Goal: Task Accomplishment & Management: Complete application form

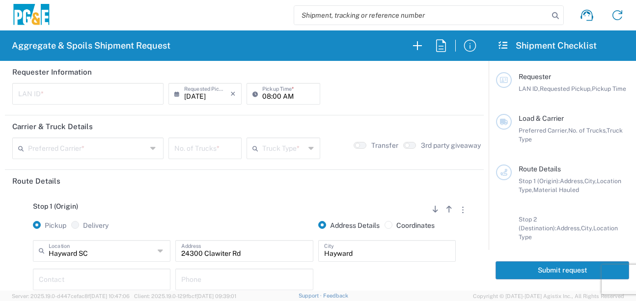
click at [86, 92] on input "text" at bounding box center [87, 92] width 139 height 17
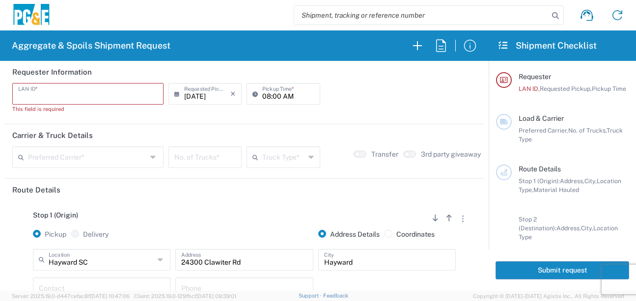
click at [100, 96] on input "text" at bounding box center [87, 92] width 139 height 17
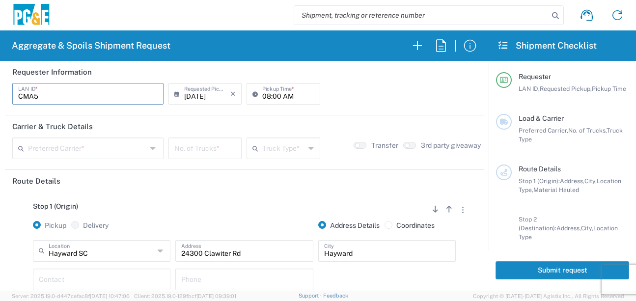
type input "CMA5"
click at [262, 95] on input "08:00 AM" at bounding box center [288, 92] width 52 height 17
type input "07:00 AM"
click at [59, 153] on input "text" at bounding box center [87, 147] width 119 height 17
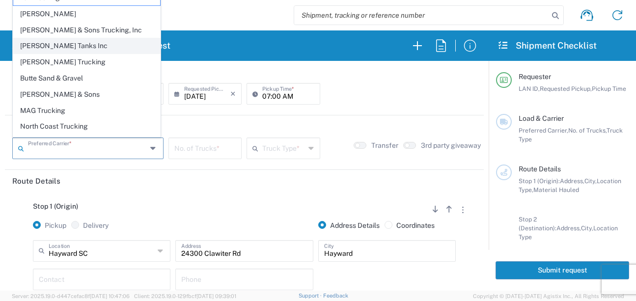
click at [49, 44] on span "[PERSON_NAME] Tanks Inc" at bounding box center [86, 45] width 147 height 15
type input "[PERSON_NAME] Tanks Inc"
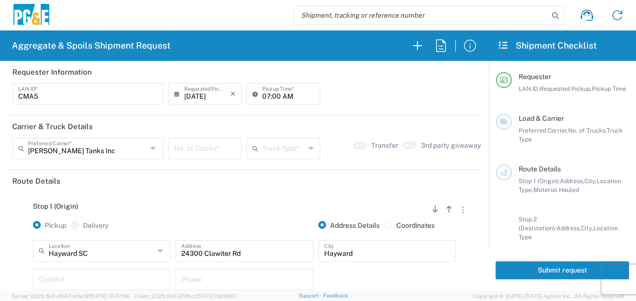
click at [218, 150] on input "number" at bounding box center [204, 147] width 61 height 17
type input "3"
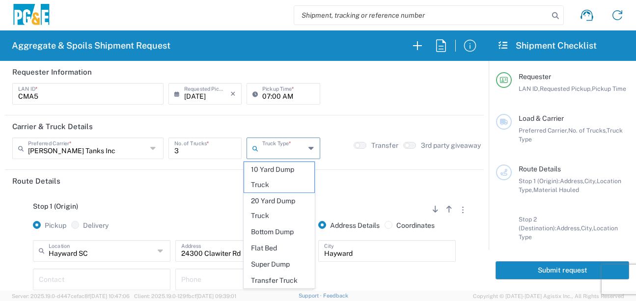
click at [285, 152] on input "text" at bounding box center [283, 147] width 42 height 17
click at [287, 203] on span "20 Yard Dump Truck" at bounding box center [279, 208] width 70 height 30
type input "20 Yard Dump Truck"
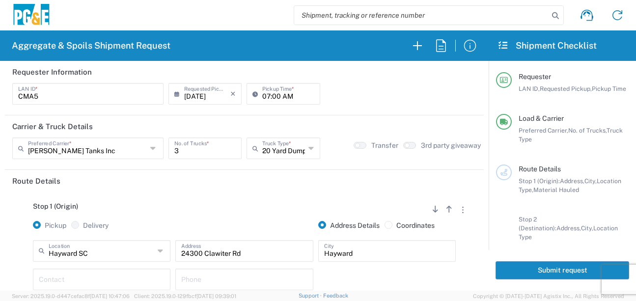
click at [243, 191] on header "Route Details" at bounding box center [244, 181] width 479 height 22
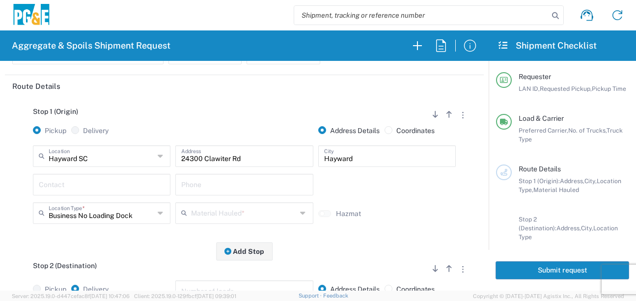
scroll to position [98, 0]
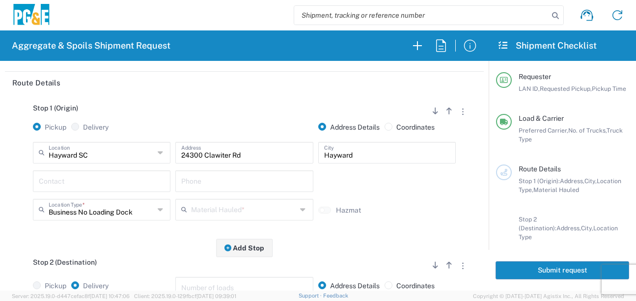
click at [143, 175] on input "text" at bounding box center [102, 180] width 126 height 17
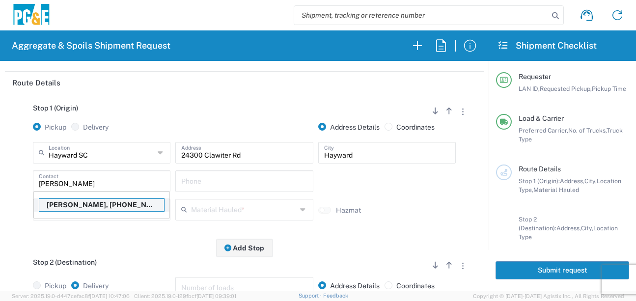
click at [110, 206] on p "[PERSON_NAME], [PHONE_NUMBER]" at bounding box center [101, 205] width 125 height 12
type input "[PERSON_NAME]"
type input "[PHONE_NUMBER]"
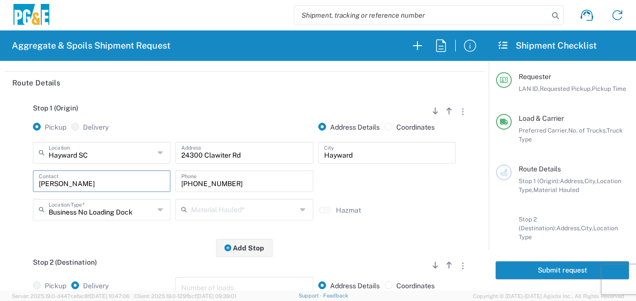
click at [210, 215] on input "text" at bounding box center [244, 208] width 106 height 17
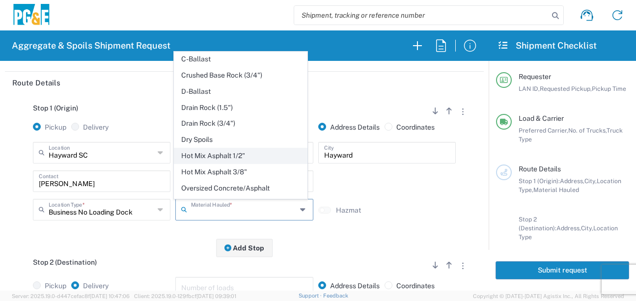
scroll to position [147, 0]
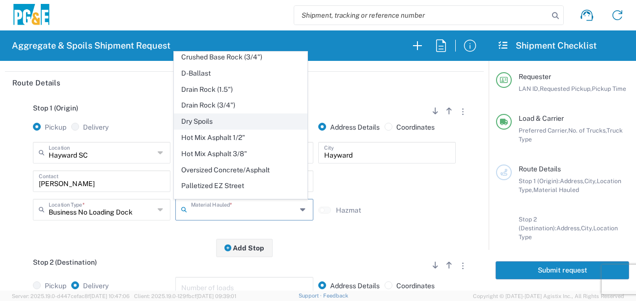
click at [207, 129] on span "Dry Spoils" at bounding box center [240, 121] width 133 height 15
type input "Dry Spoils"
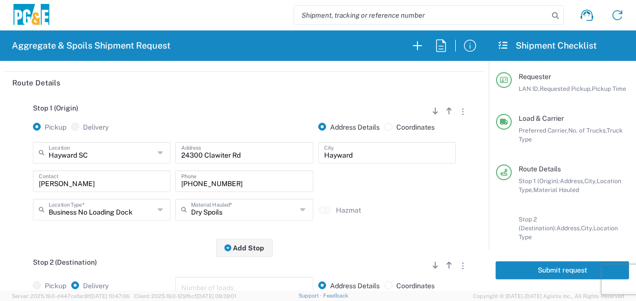
click at [192, 227] on div "Dry Spoils Material Hauled * 1" x 3" Rock 1" x 4" Rock 2" x 4" Rock Asphalt Col…" at bounding box center [244, 213] width 142 height 28
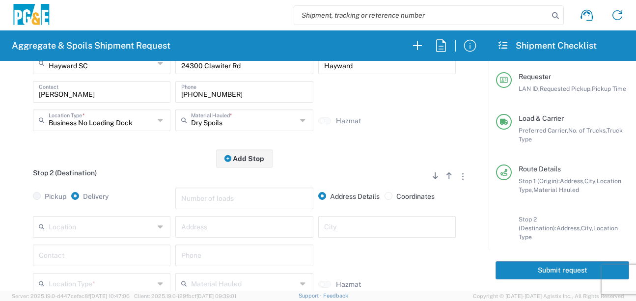
scroll to position [196, 0]
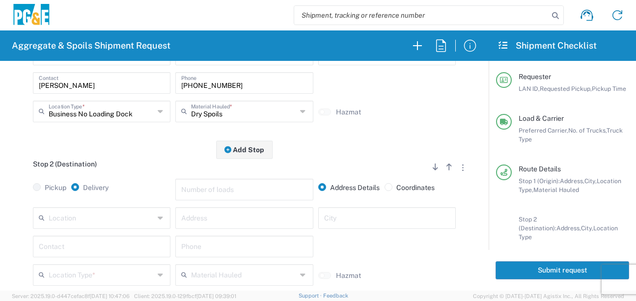
click at [98, 222] on input "text" at bounding box center [102, 217] width 106 height 17
click at [78, 201] on span "Hayward SC" at bounding box center [100, 199] width 133 height 15
type input "Hayward SC"
type input "24300 Clawiter Rd"
type input "Hayward"
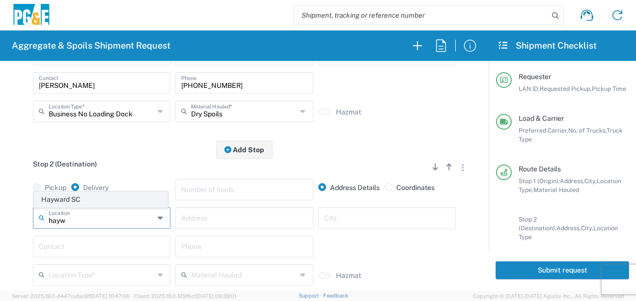
type input "Business No Loading Dock"
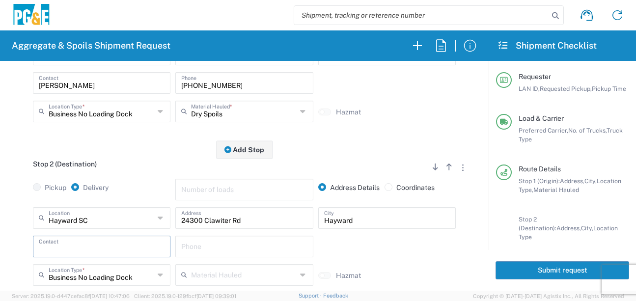
click at [79, 248] on input "text" at bounding box center [102, 245] width 126 height 17
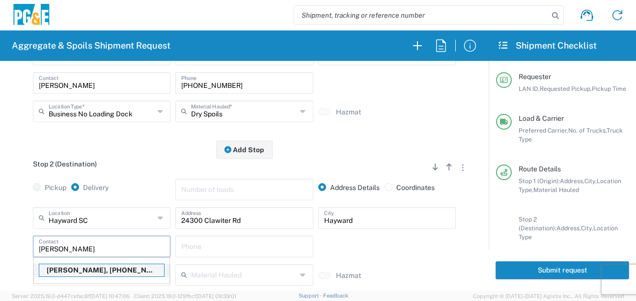
click at [92, 272] on p "[PERSON_NAME], [PHONE_NUMBER]" at bounding box center [101, 270] width 125 height 12
type input "[PERSON_NAME]"
type input "[PHONE_NUMBER]"
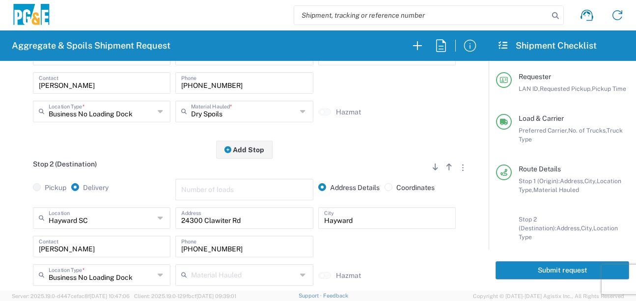
click at [19, 255] on div "Hayward SC Location [GEOGRAPHIC_DATA] [GEOGRAPHIC_DATA] [STREET_ADDRESS][PERSON…" at bounding box center [244, 249] width 464 height 85
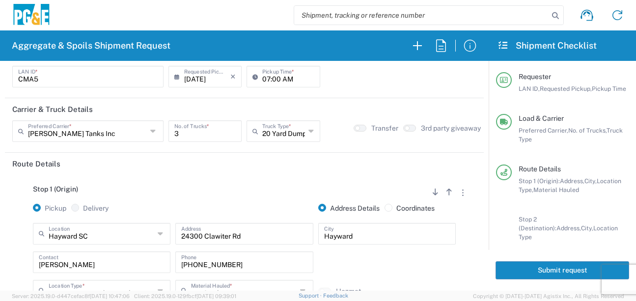
scroll to position [0, 0]
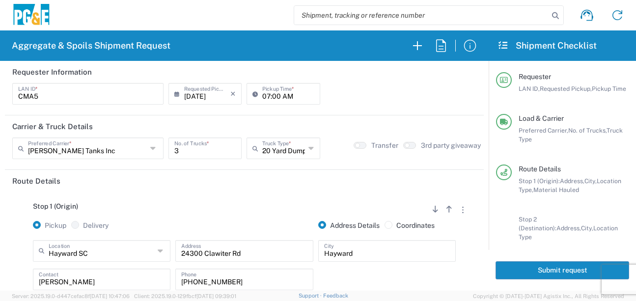
click at [544, 274] on button "Submit request" at bounding box center [562, 270] width 134 height 18
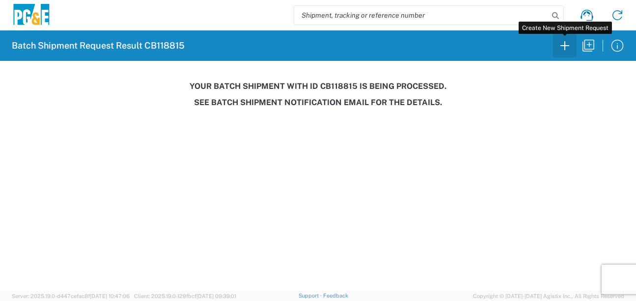
click at [560, 51] on icon "button" at bounding box center [565, 46] width 16 height 16
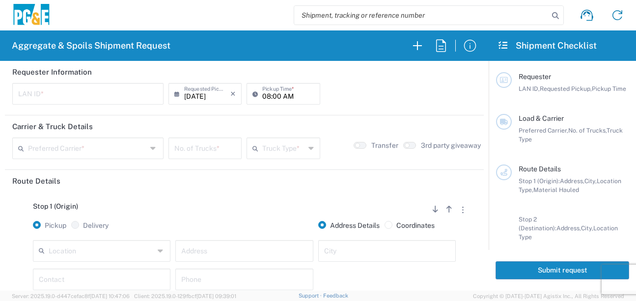
click at [39, 94] on input "text" at bounding box center [87, 92] width 139 height 17
type input "D4A6"
click at [262, 99] on input "08:00 AM" at bounding box center [288, 92] width 52 height 17
type input "06:00 AM"
click at [115, 144] on input "text" at bounding box center [87, 147] width 119 height 17
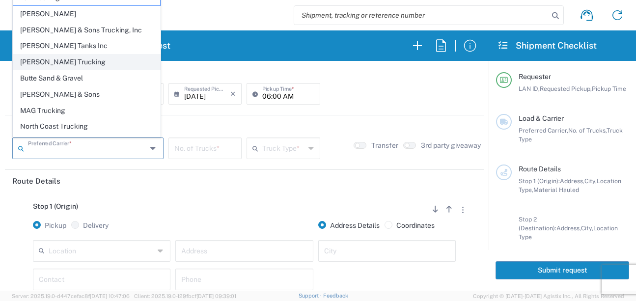
click at [54, 64] on span "[PERSON_NAME] Trucking" at bounding box center [86, 62] width 147 height 15
type input "[PERSON_NAME] Trucking"
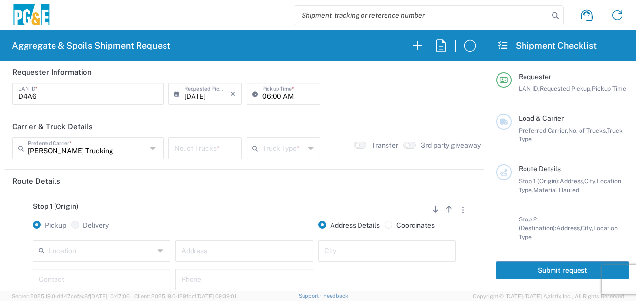
click at [216, 148] on input "number" at bounding box center [204, 147] width 61 height 17
type input "6"
click at [281, 153] on input "text" at bounding box center [283, 147] width 42 height 17
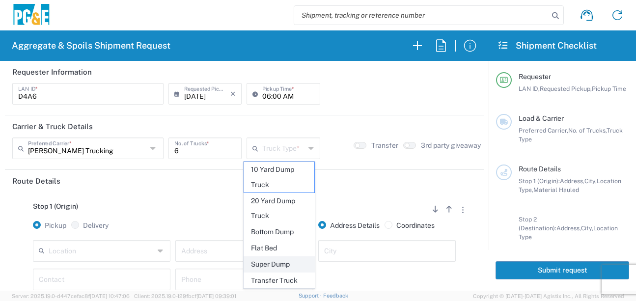
click at [273, 266] on span "Super Dump" at bounding box center [279, 264] width 70 height 15
type input "Super Dump"
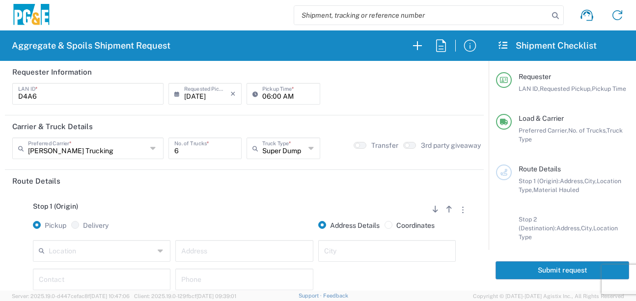
click at [241, 209] on div "Stop 1 (Origin) Add Stop Above Add Stop Below Remove Stop" at bounding box center [244, 211] width 464 height 19
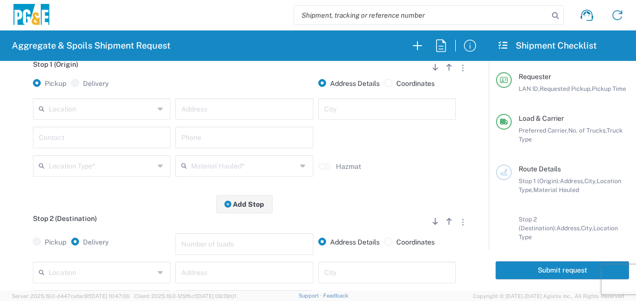
scroll to position [147, 0]
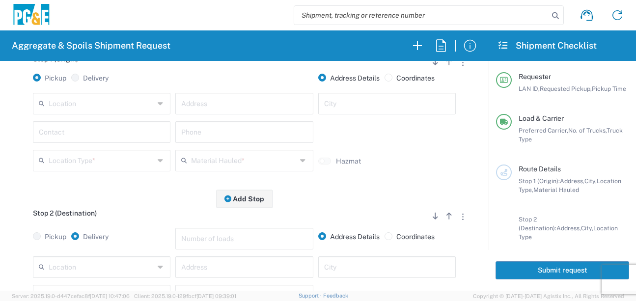
click at [112, 100] on input "text" at bounding box center [102, 102] width 106 height 17
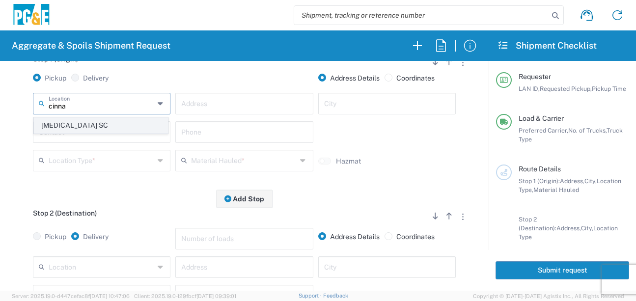
click at [95, 124] on span "[MEDICAL_DATA] SC" at bounding box center [100, 125] width 133 height 15
type input "[MEDICAL_DATA] SC"
type input "[STREET_ADDRESS]"
type input "[GEOGRAPHIC_DATA][PERSON_NAME]"
type input "Business No Loading Dock"
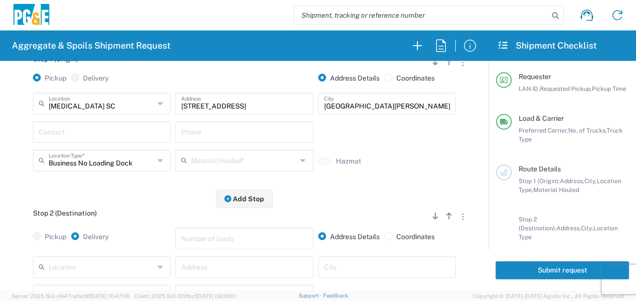
click at [86, 132] on input "text" at bounding box center [102, 131] width 126 height 17
type input "[PERSON_NAME]"
click at [189, 128] on input "text" at bounding box center [244, 131] width 126 height 17
type input "[PHONE_NUMBER]"
click at [206, 161] on input "text" at bounding box center [244, 159] width 106 height 17
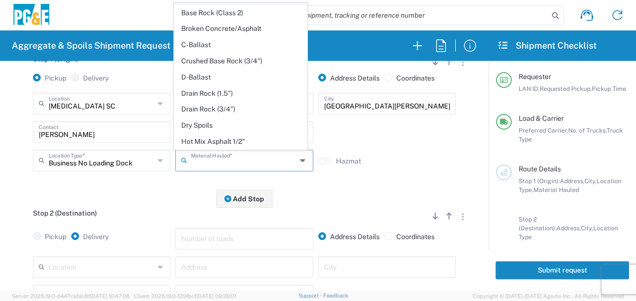
scroll to position [98, 0]
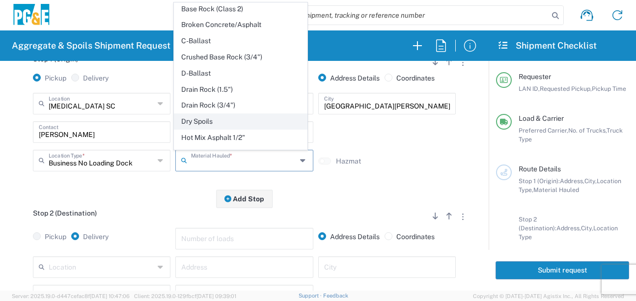
click at [201, 129] on span "Dry Spoils" at bounding box center [240, 121] width 133 height 15
type input "Dry Spoils"
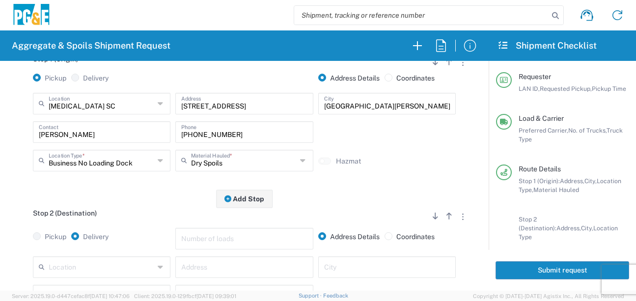
click at [156, 207] on div "Stop 2 (Destination) Add Stop Above Add Stop Below Remove Stop Pickup Delivery …" at bounding box center [244, 281] width 464 height 164
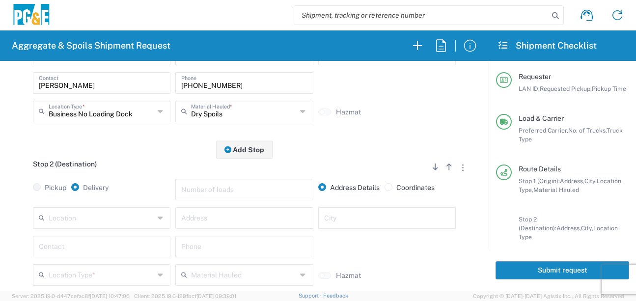
click at [124, 213] on input "text" at bounding box center [102, 217] width 106 height 17
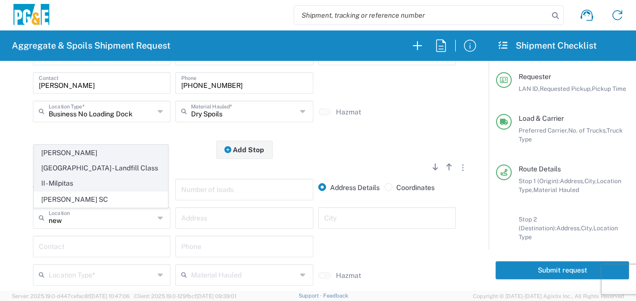
click at [117, 172] on span "[PERSON_NAME][GEOGRAPHIC_DATA] - Landfill Class II - Milpitas" at bounding box center [100, 167] width 133 height 45
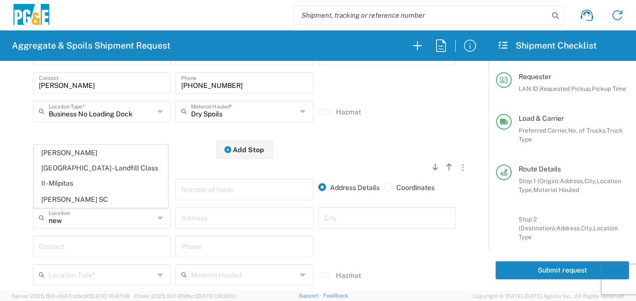
type input "[PERSON_NAME][GEOGRAPHIC_DATA] - Landfill Class II - Milpitas"
type input "[STREET_ADDRESS][PERSON_NAME]"
type input "Milpitas"
type input "Landfill"
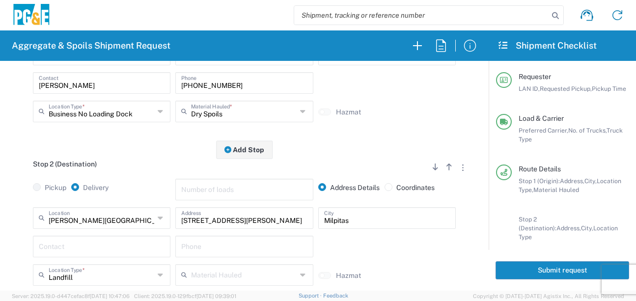
click at [108, 247] on input "text" at bounding box center [102, 245] width 126 height 17
type input "[PERSON_NAME]"
click at [188, 251] on input "text" at bounding box center [244, 245] width 126 height 17
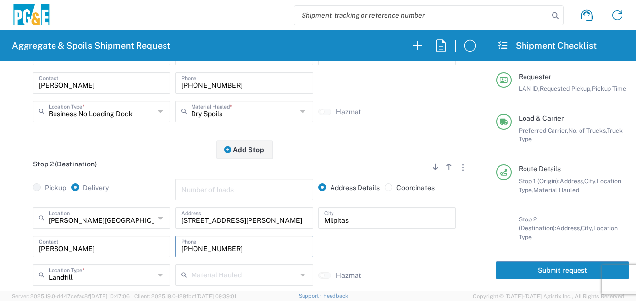
type input "[PHONE_NUMBER]"
click at [147, 170] on div "Stop 2 (Destination) Add Stop Above Add Stop Below Remove Stop" at bounding box center [244, 169] width 464 height 19
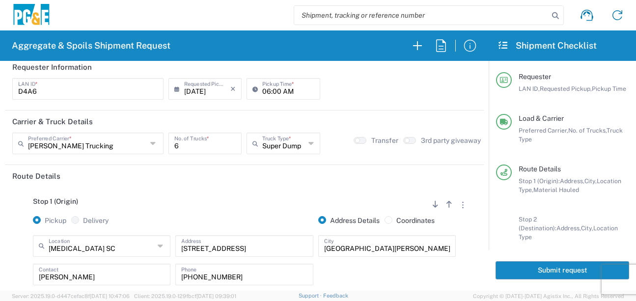
scroll to position [0, 0]
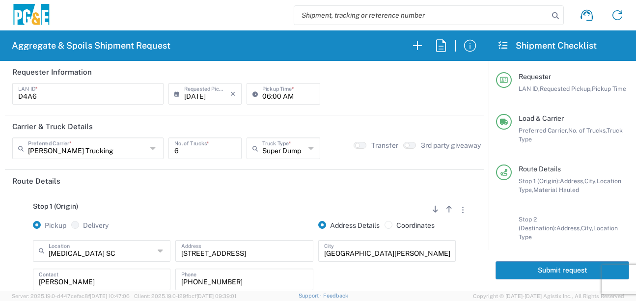
click at [523, 268] on button "Submit request" at bounding box center [562, 270] width 134 height 18
